Goal: Check status: Check status

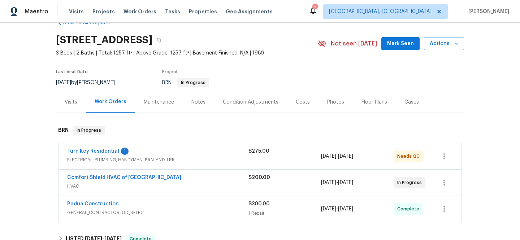
scroll to position [19, 0]
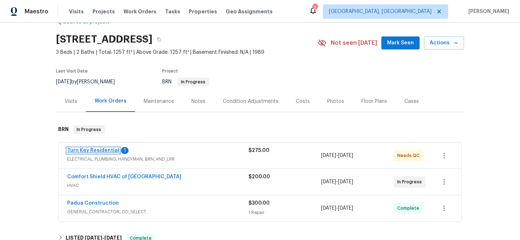
click at [79, 148] on link "Turn Key Residential" at bounding box center [93, 150] width 52 height 5
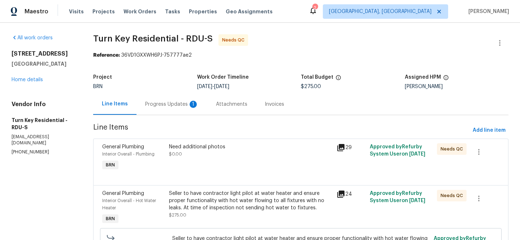
click at [178, 103] on div "Progress Updates 1" at bounding box center [171, 104] width 53 height 7
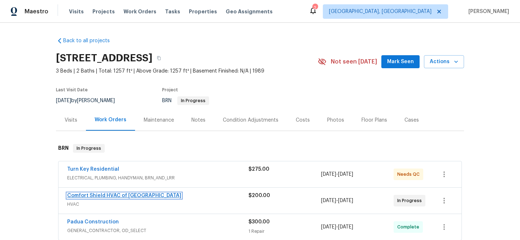
click at [90, 195] on link "Comfort Shield HVAC of [GEOGRAPHIC_DATA]" at bounding box center [124, 195] width 114 height 5
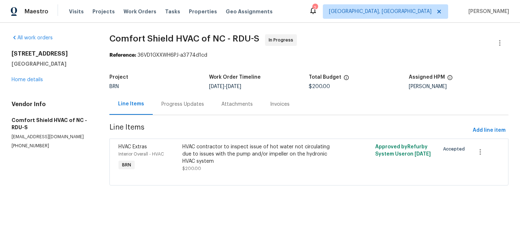
click at [167, 103] on div "Progress Updates" at bounding box center [182, 104] width 43 height 7
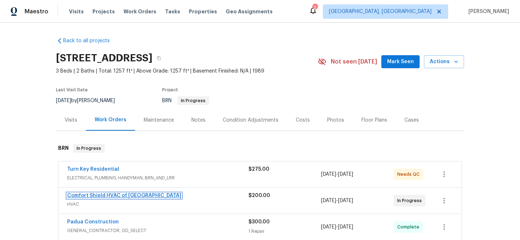
click at [96, 197] on link "Comfort Shield HVAC of NC" at bounding box center [124, 195] width 114 height 5
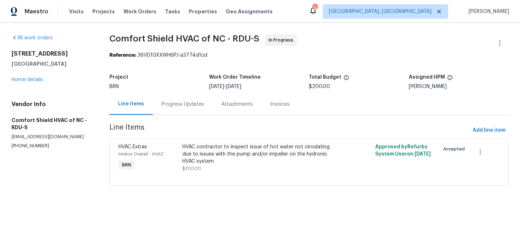
click at [171, 104] on div "Progress Updates" at bounding box center [182, 104] width 43 height 7
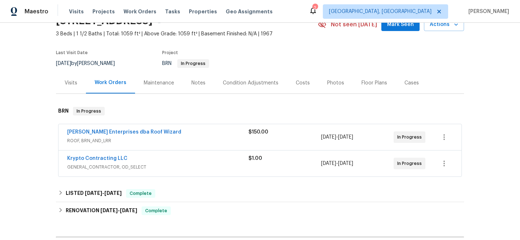
scroll to position [38, 0]
click at [90, 158] on link "Krypto Contracting LLC" at bounding box center [97, 158] width 60 height 5
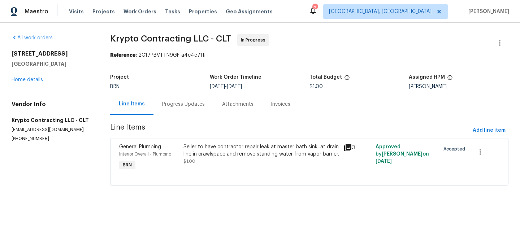
click at [171, 104] on div "Progress Updates" at bounding box center [183, 104] width 43 height 7
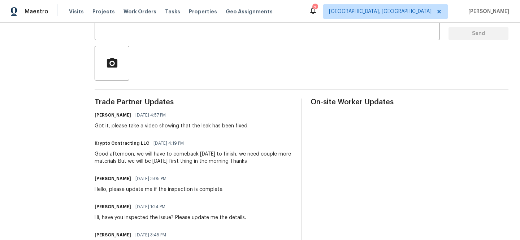
scroll to position [139, 0]
